Goal: Navigation & Orientation: Go to known website

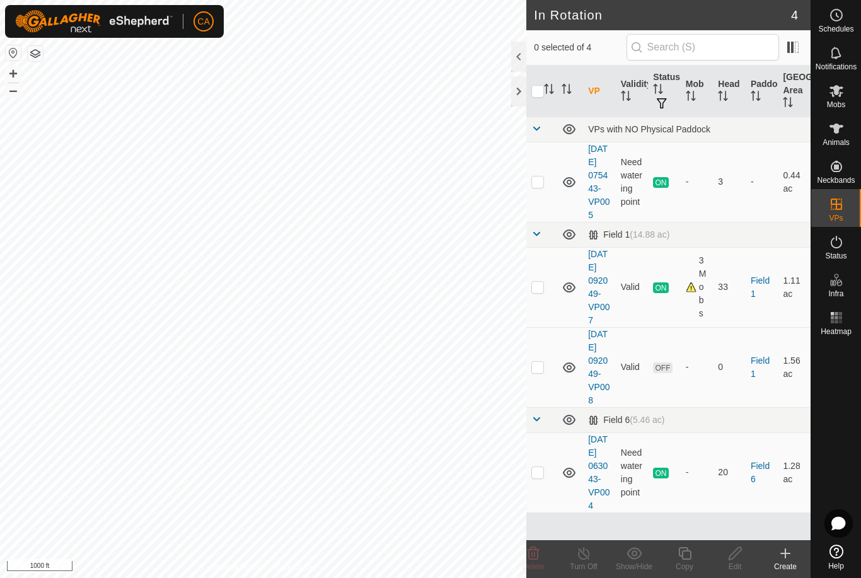
click at [521, 89] on div at bounding box center [518, 91] width 15 height 30
